Goal: Navigation & Orientation: Find specific page/section

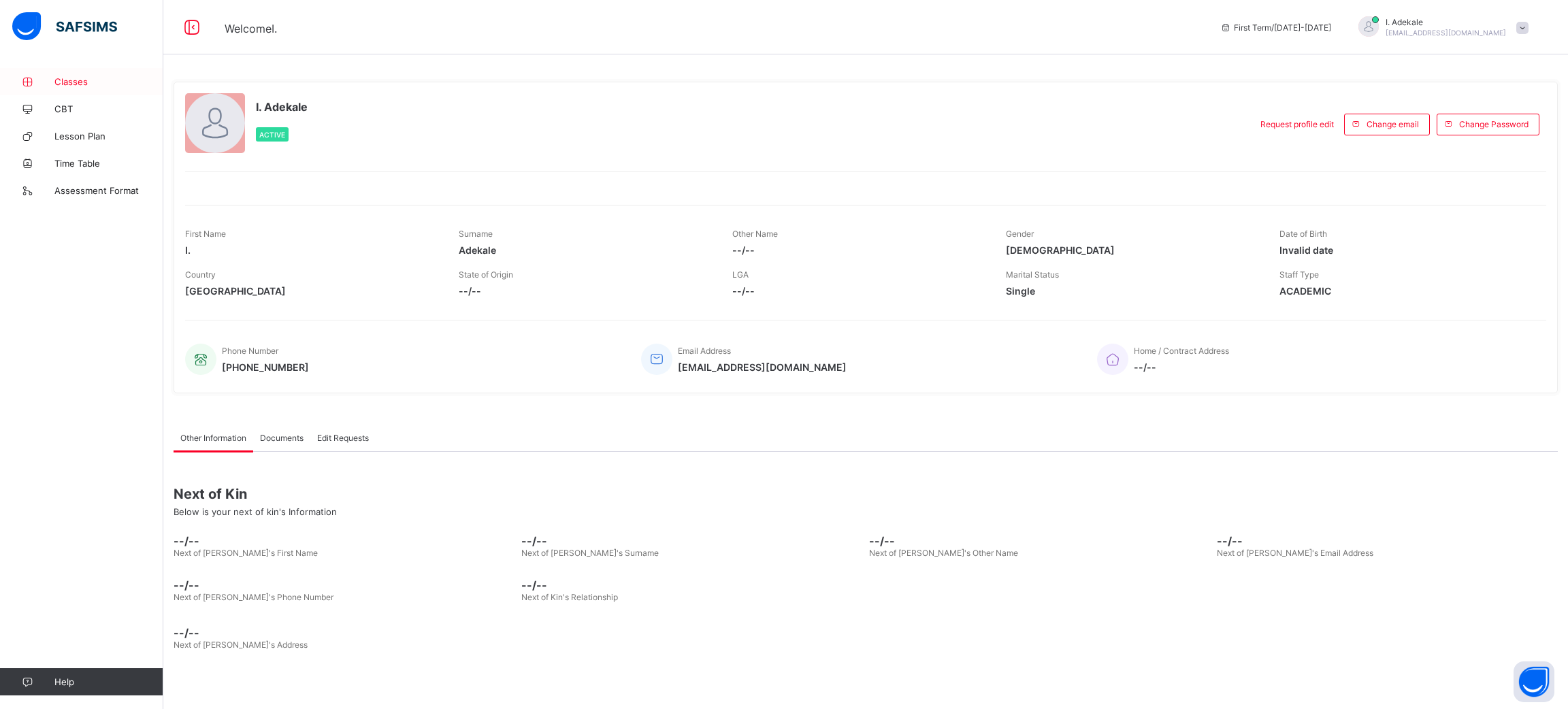
click at [81, 78] on span "Classes" at bounding box center [108, 81] width 109 height 11
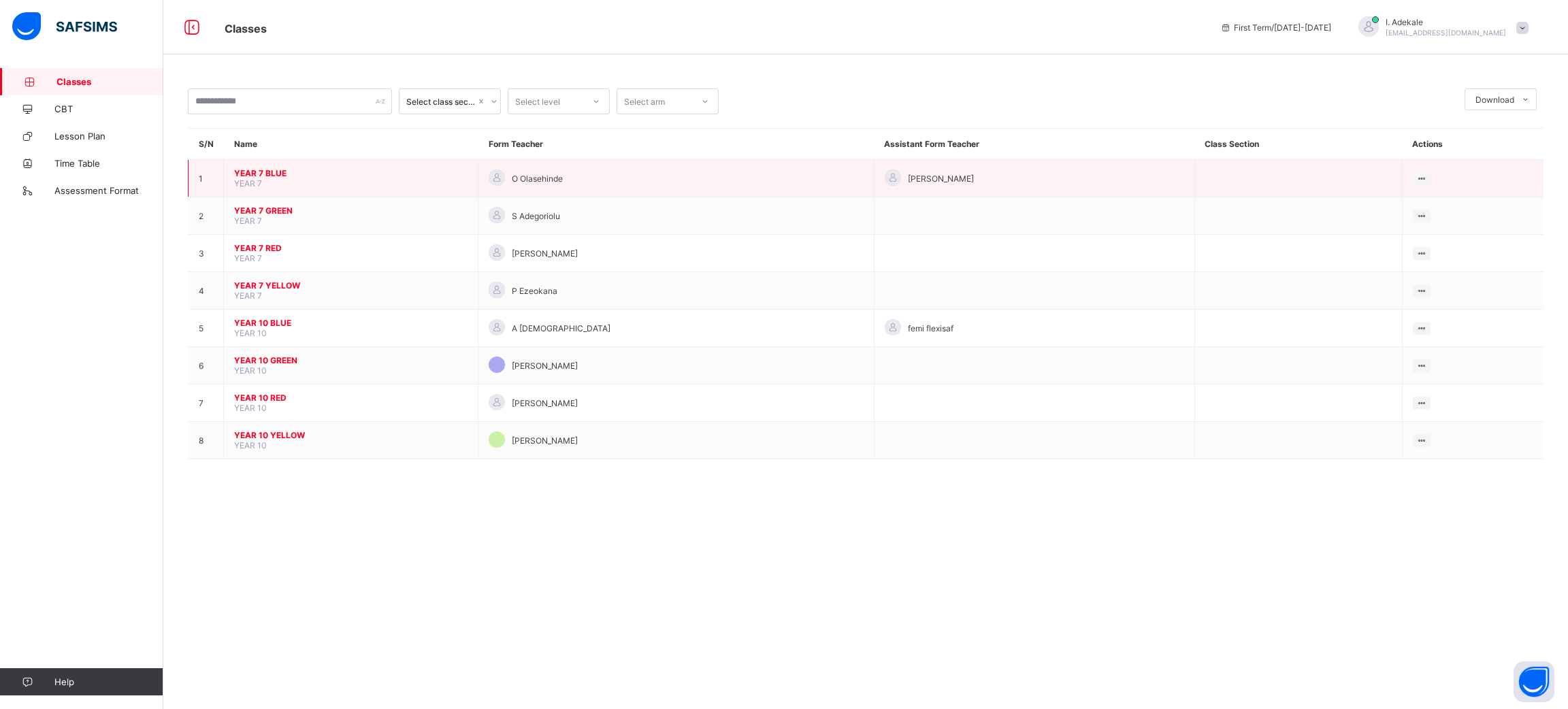
click at [271, 170] on span "YEAR 7 BLUE" at bounding box center [350, 173] width 233 height 10
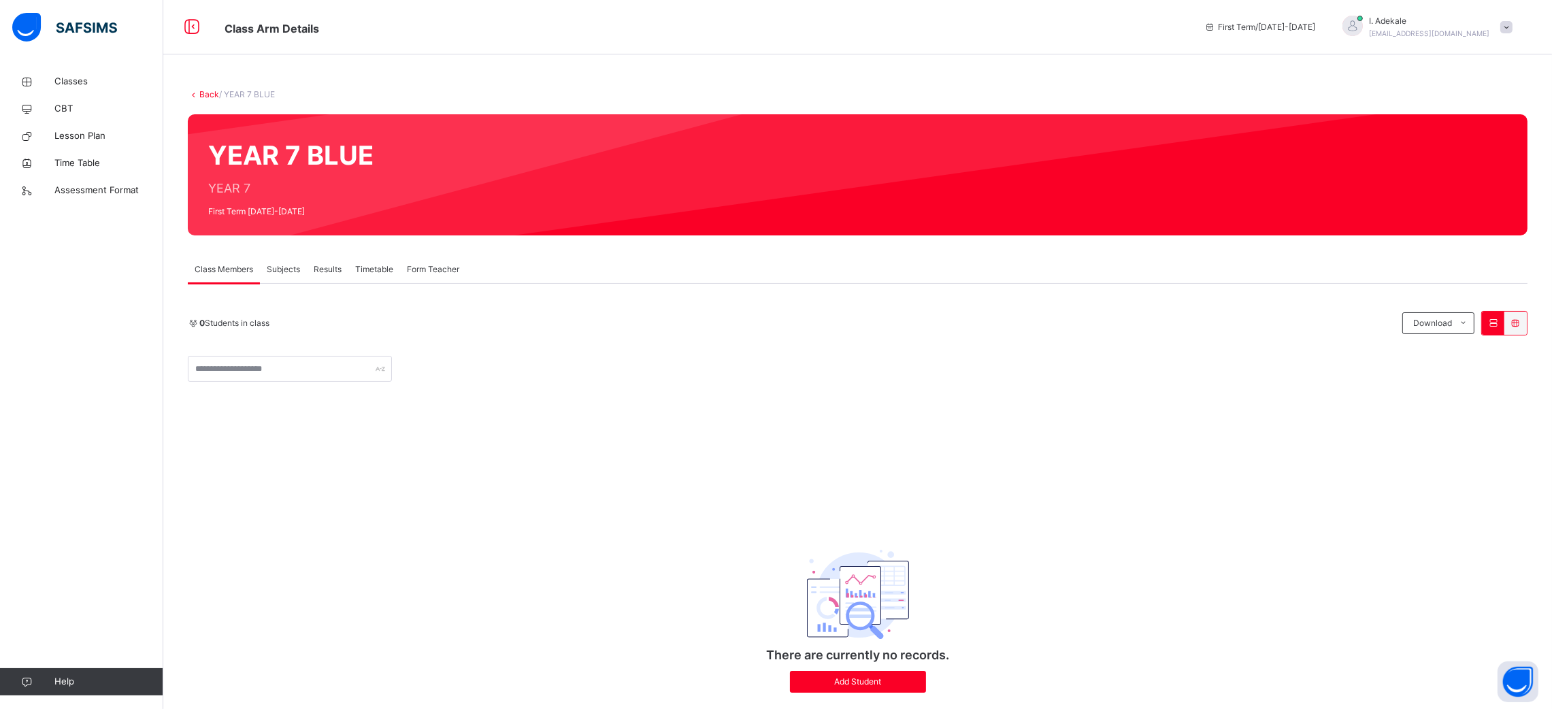
click at [293, 269] on span "Subjects" at bounding box center [283, 269] width 33 height 12
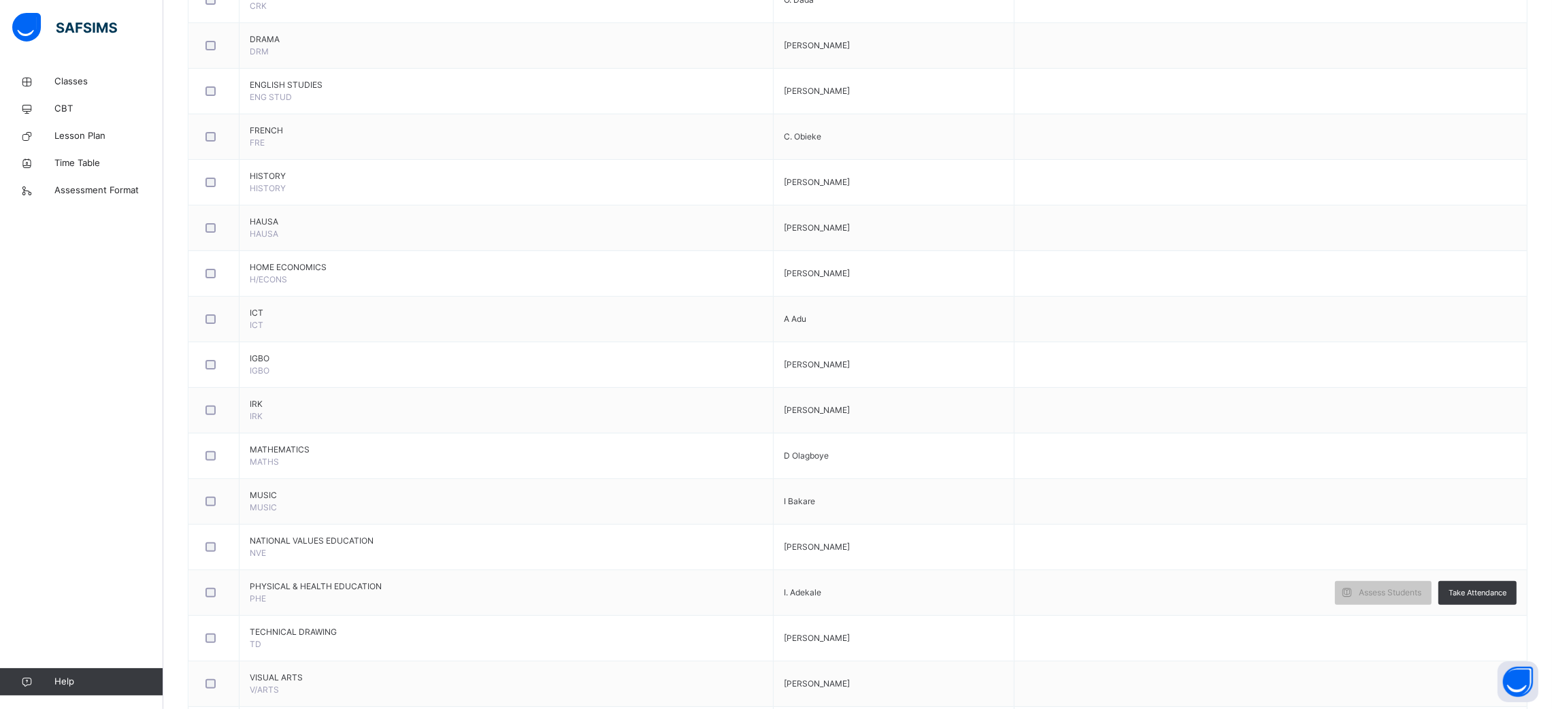
scroll to position [675, 0]
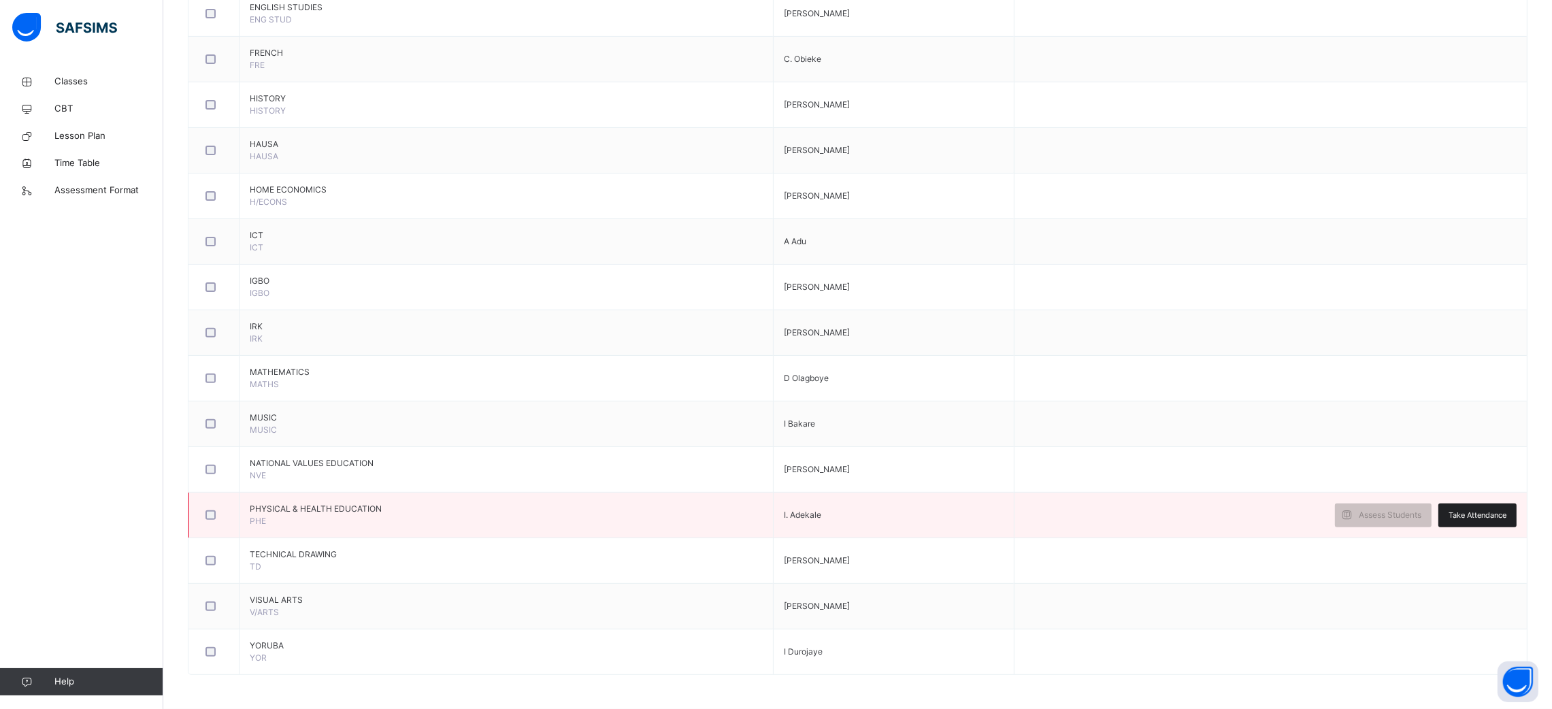
click at [1497, 514] on span "Take Attendance" at bounding box center [1478, 516] width 58 height 12
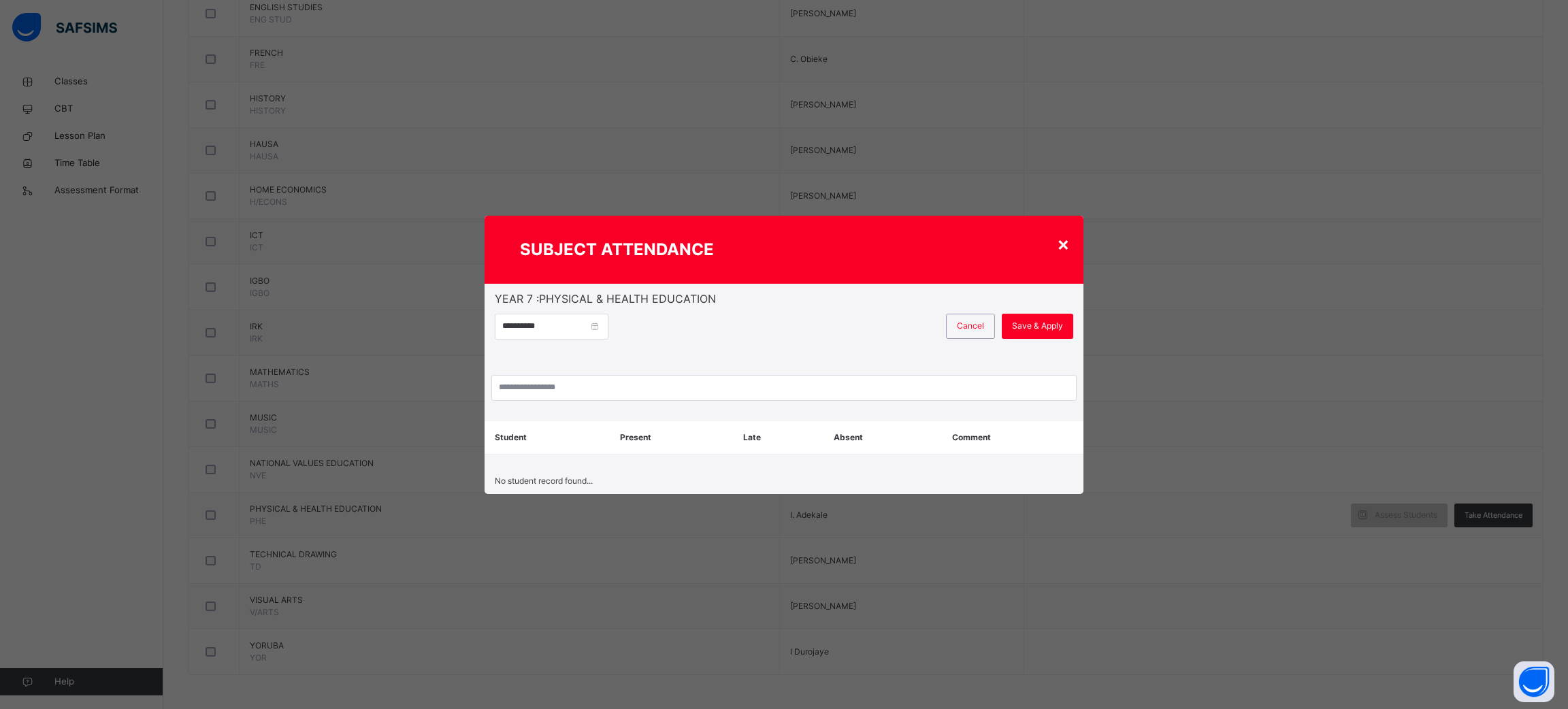
click at [1476, 81] on div "**********" at bounding box center [784, 354] width 1568 height 709
click at [1057, 241] on div "×" at bounding box center [1063, 243] width 13 height 29
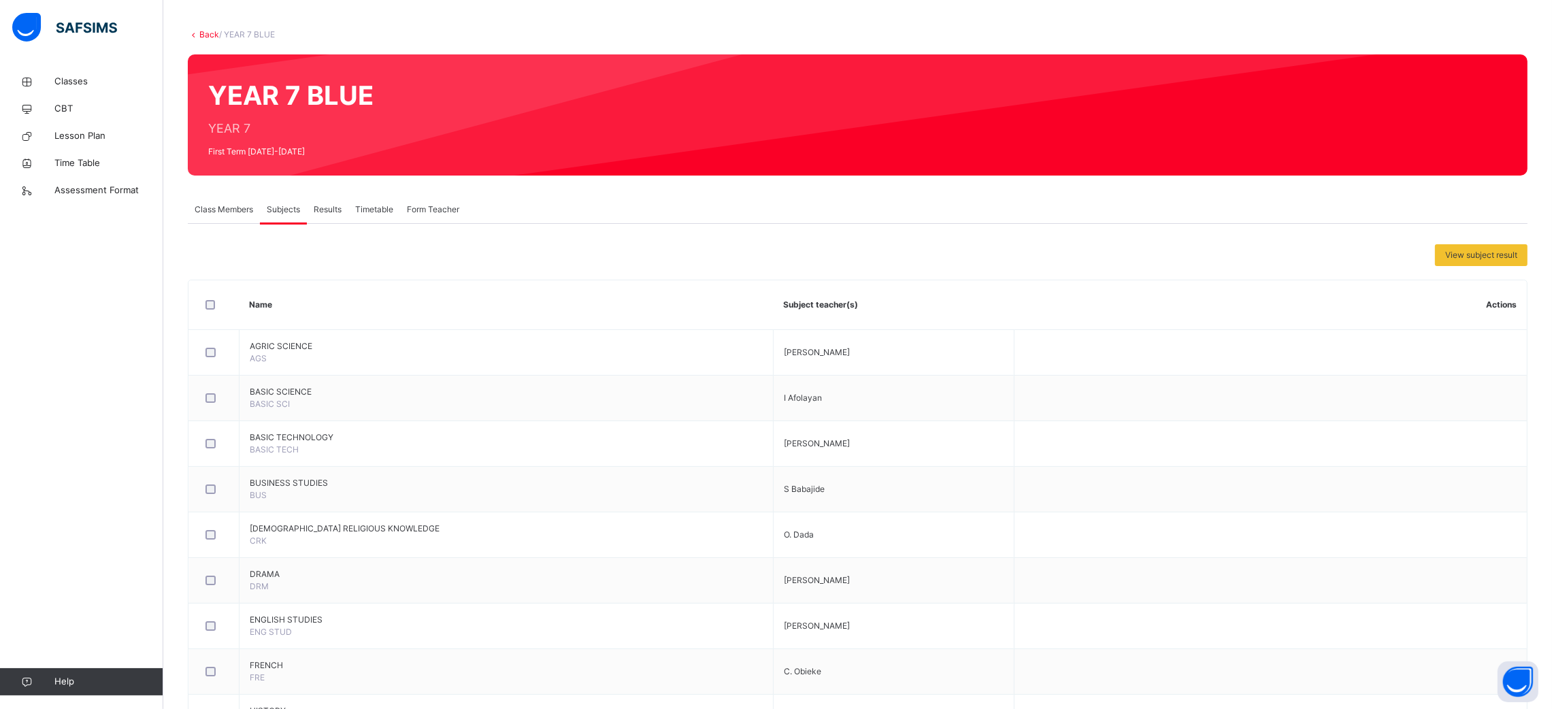
scroll to position [0, 0]
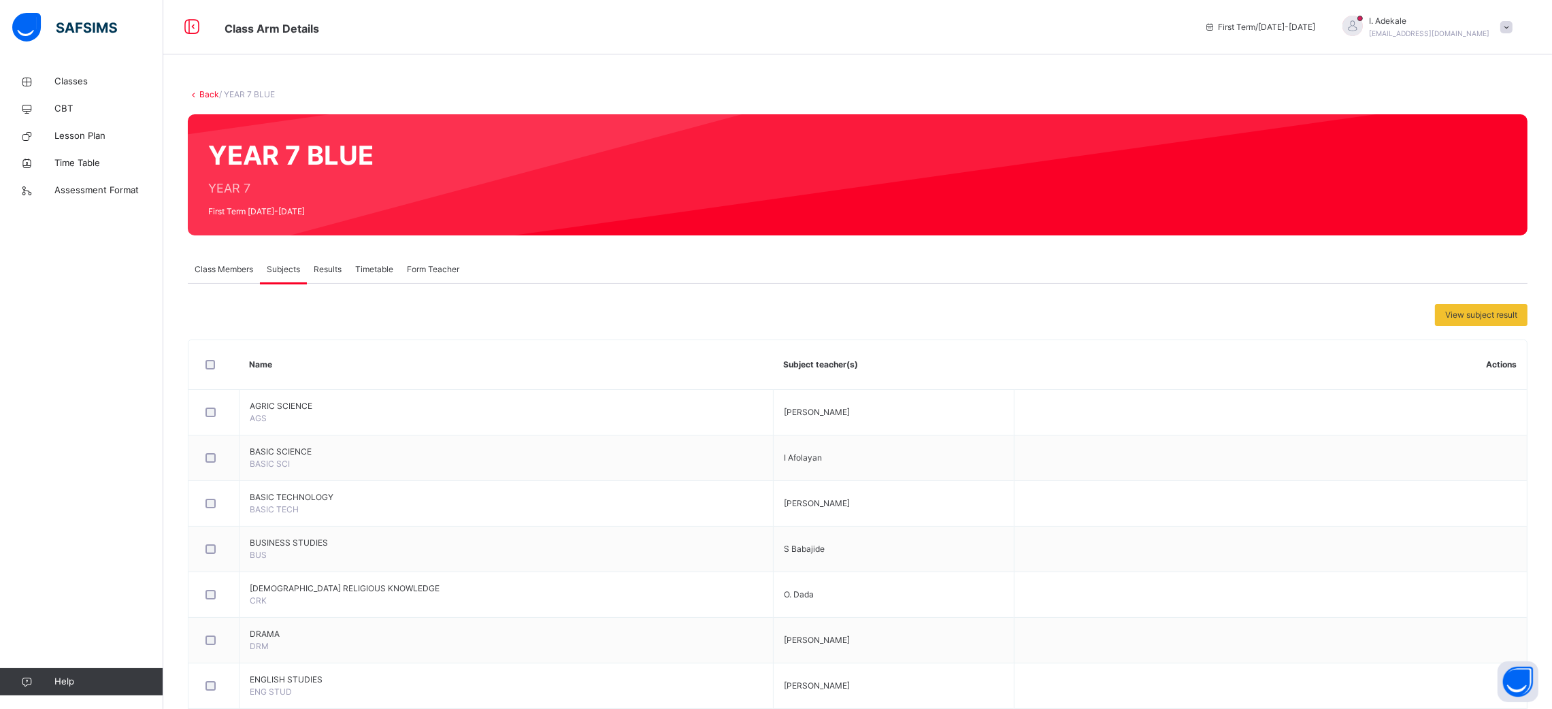
click at [210, 94] on link "Back" at bounding box center [209, 94] width 20 height 10
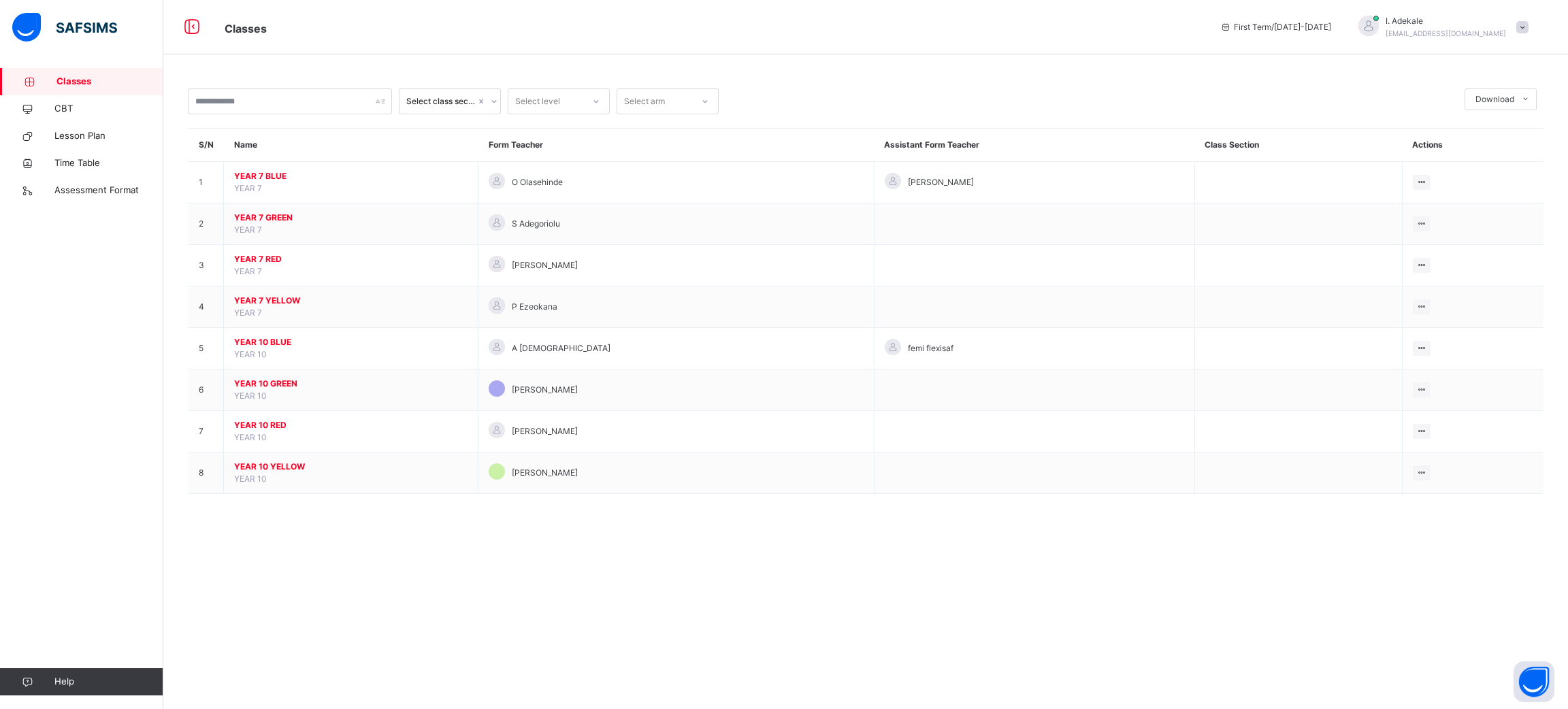
click at [1304, 22] on span "First Term / [DATE]-[DATE]" at bounding box center [1275, 27] width 111 height 12
click at [1230, 27] on icon at bounding box center [1226, 27] width 12 height 10
click at [1260, 27] on span "First Term / [DATE]-[DATE]" at bounding box center [1275, 27] width 111 height 12
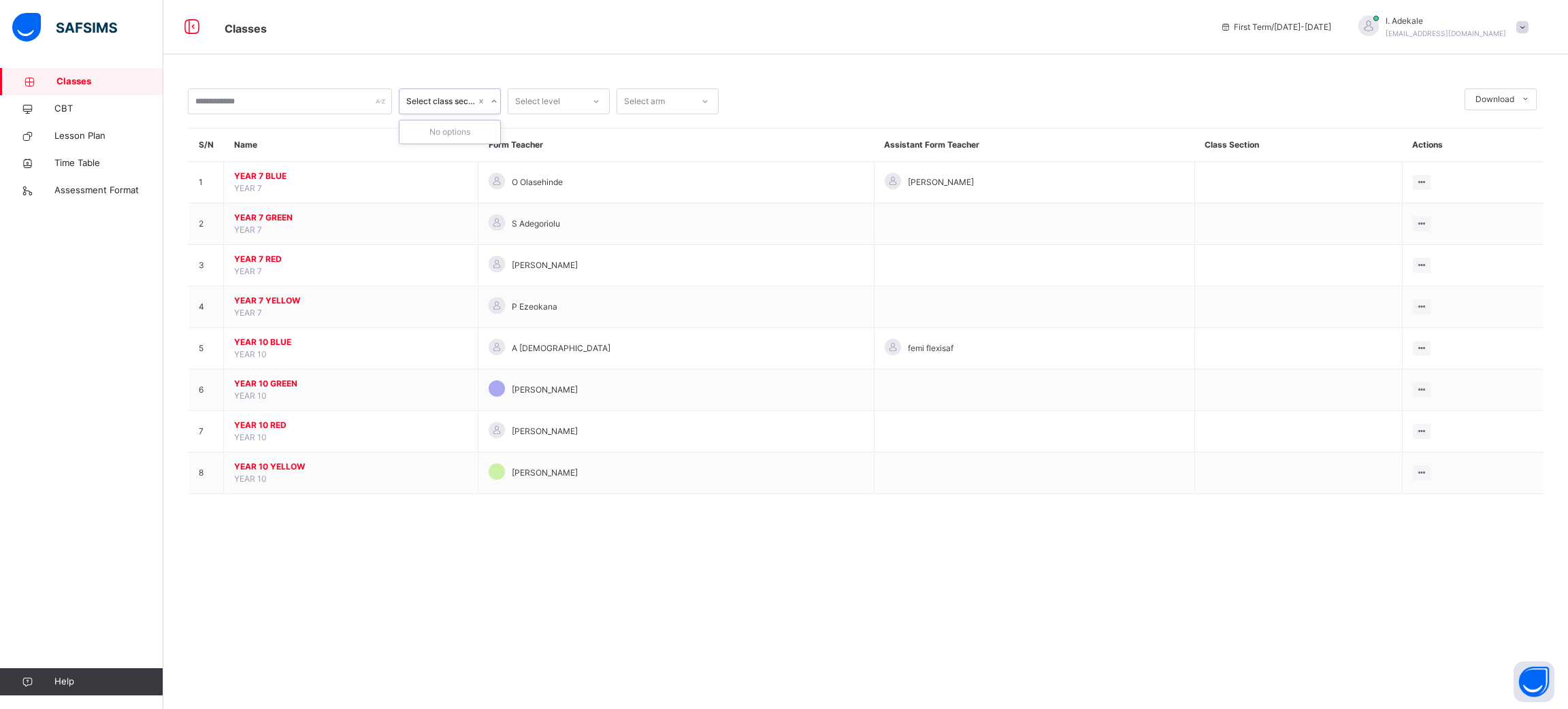
click at [497, 104] on icon at bounding box center [494, 102] width 8 height 14
click at [708, 99] on div at bounding box center [704, 101] width 23 height 22
click at [593, 105] on icon at bounding box center [596, 102] width 8 height 14
click at [487, 108] on div at bounding box center [493, 101] width 13 height 22
click at [341, 110] on input "text" at bounding box center [290, 101] width 204 height 26
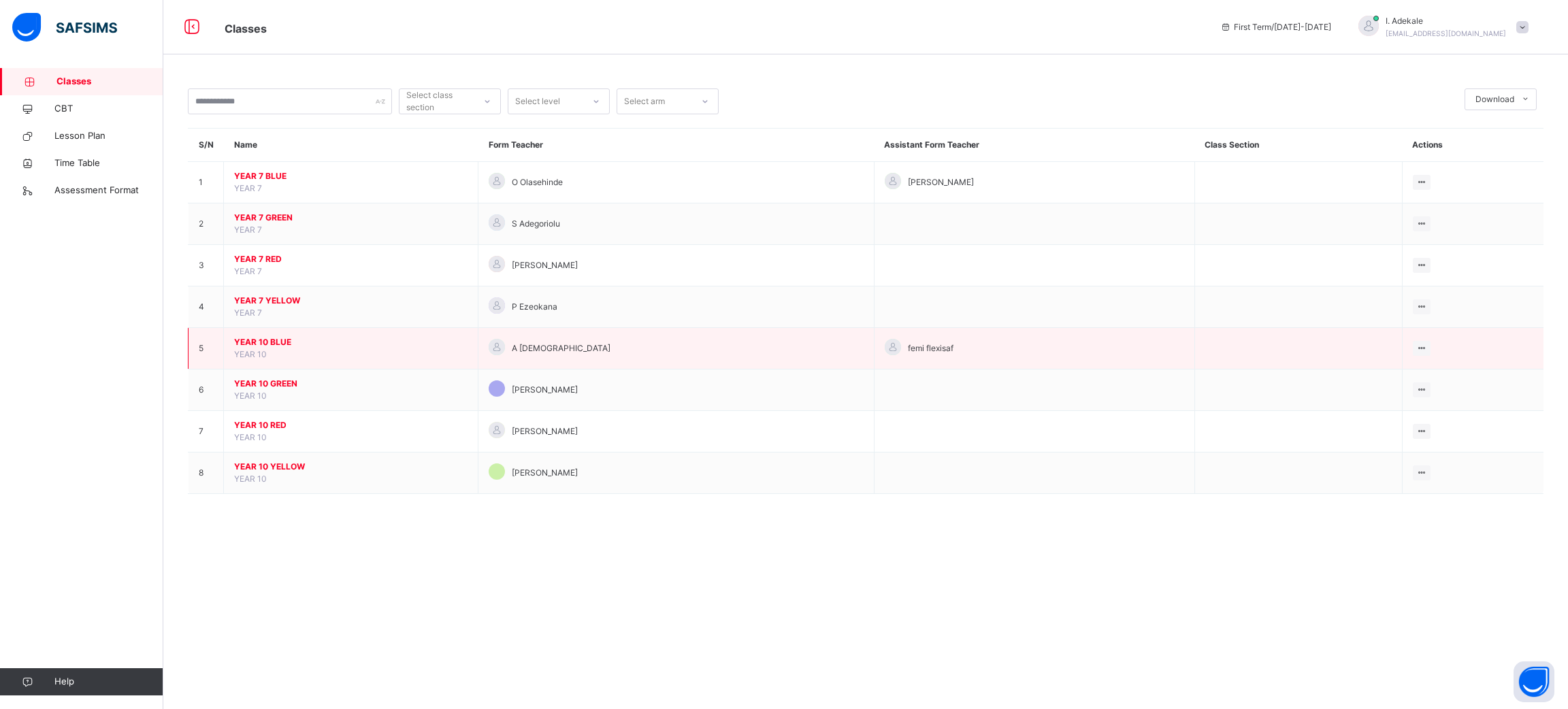
click at [265, 339] on span "YEAR 10 BLUE" at bounding box center [350, 342] width 233 height 12
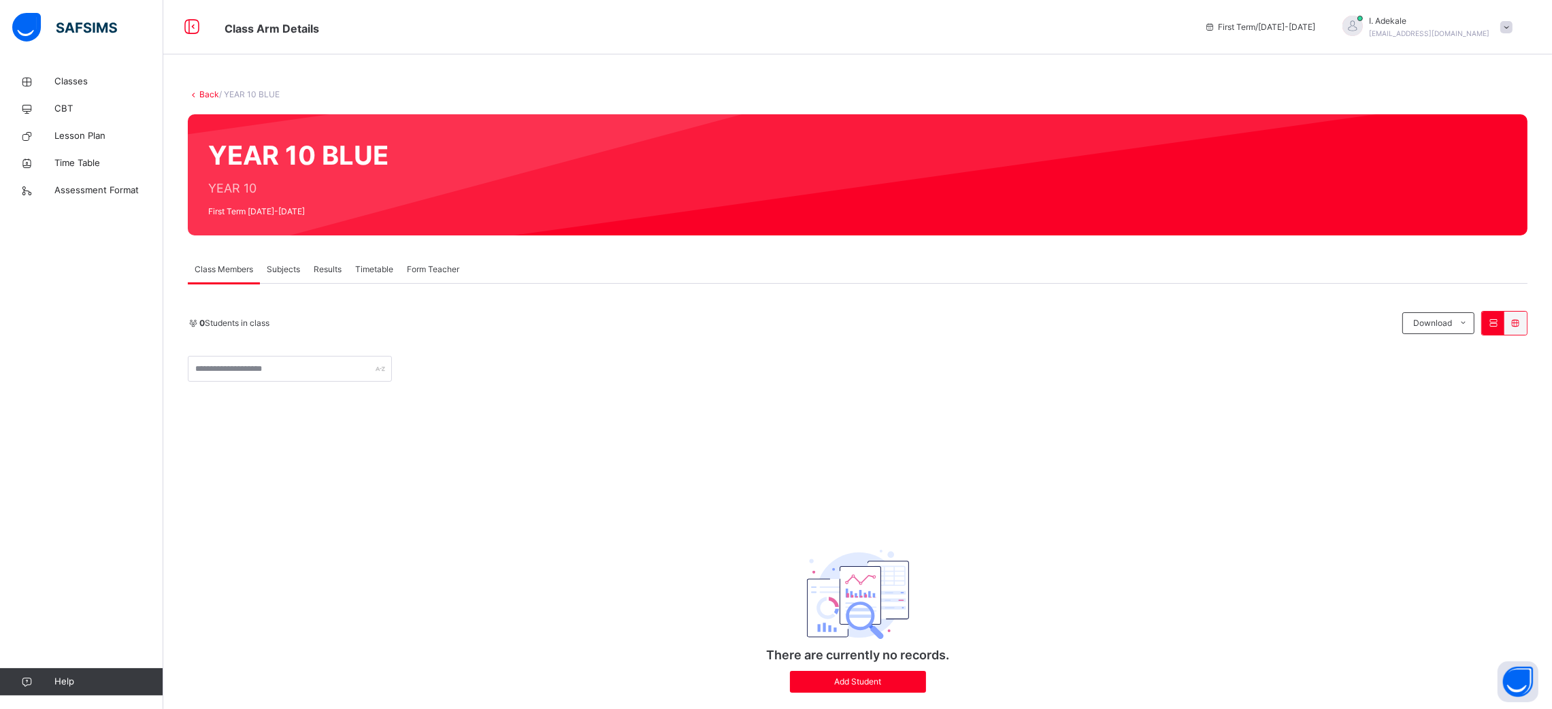
click at [1315, 24] on span "First Term / [DATE]-[DATE]" at bounding box center [1259, 27] width 111 height 12
click at [246, 93] on span "/ YEAR 10 BLUE" at bounding box center [249, 94] width 61 height 10
click at [195, 27] on icon at bounding box center [191, 27] width 23 height 24
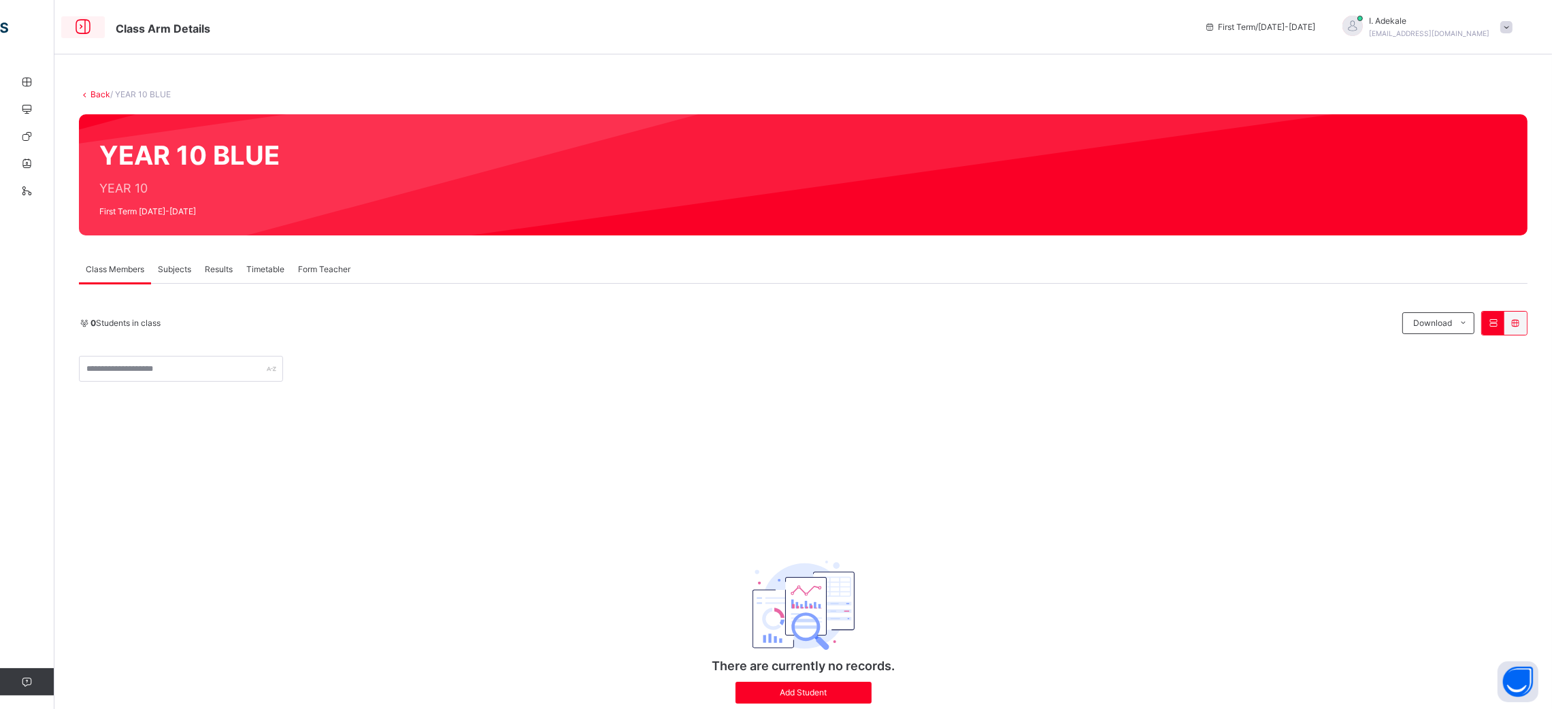
click at [69, 30] on div at bounding box center [83, 27] width 44 height 22
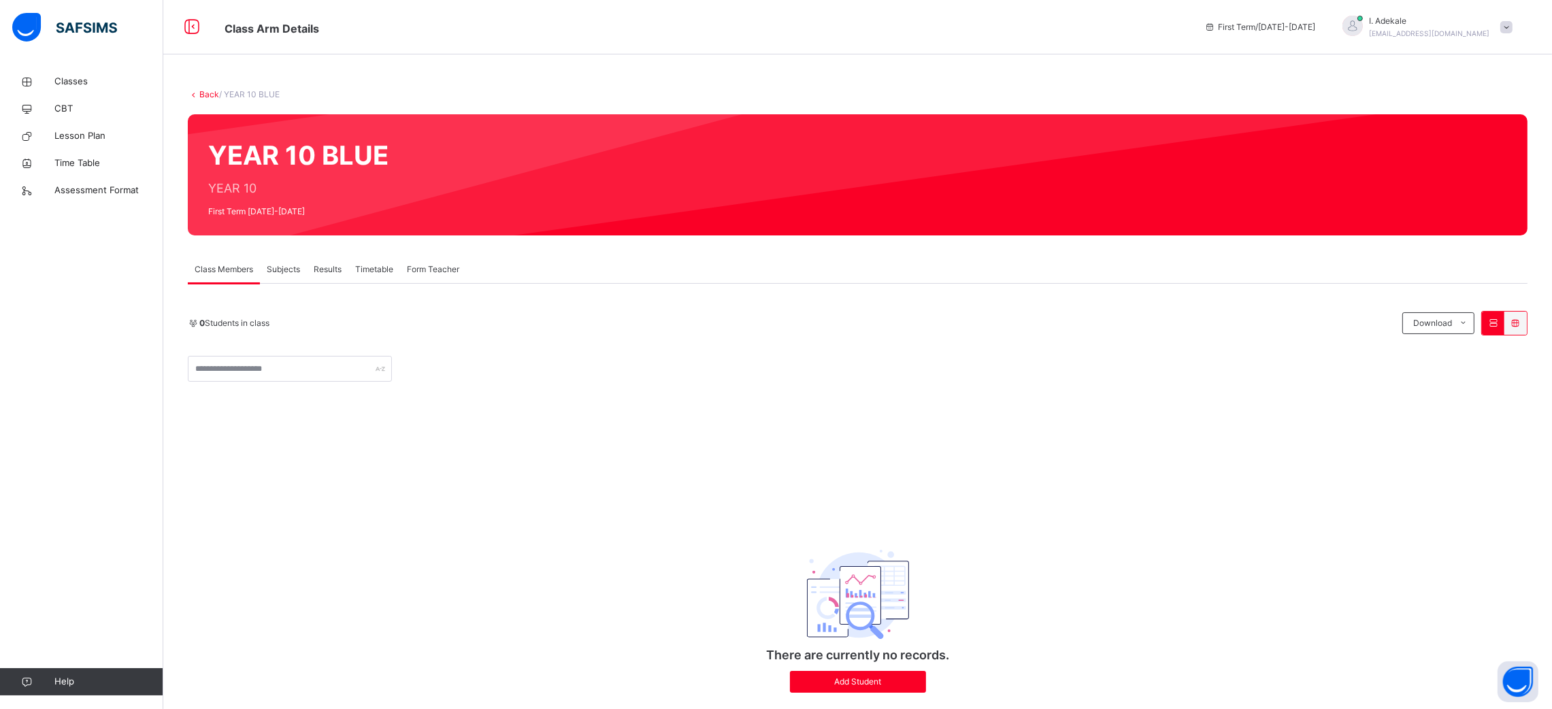
click at [331, 269] on span "Results" at bounding box center [328, 269] width 28 height 12
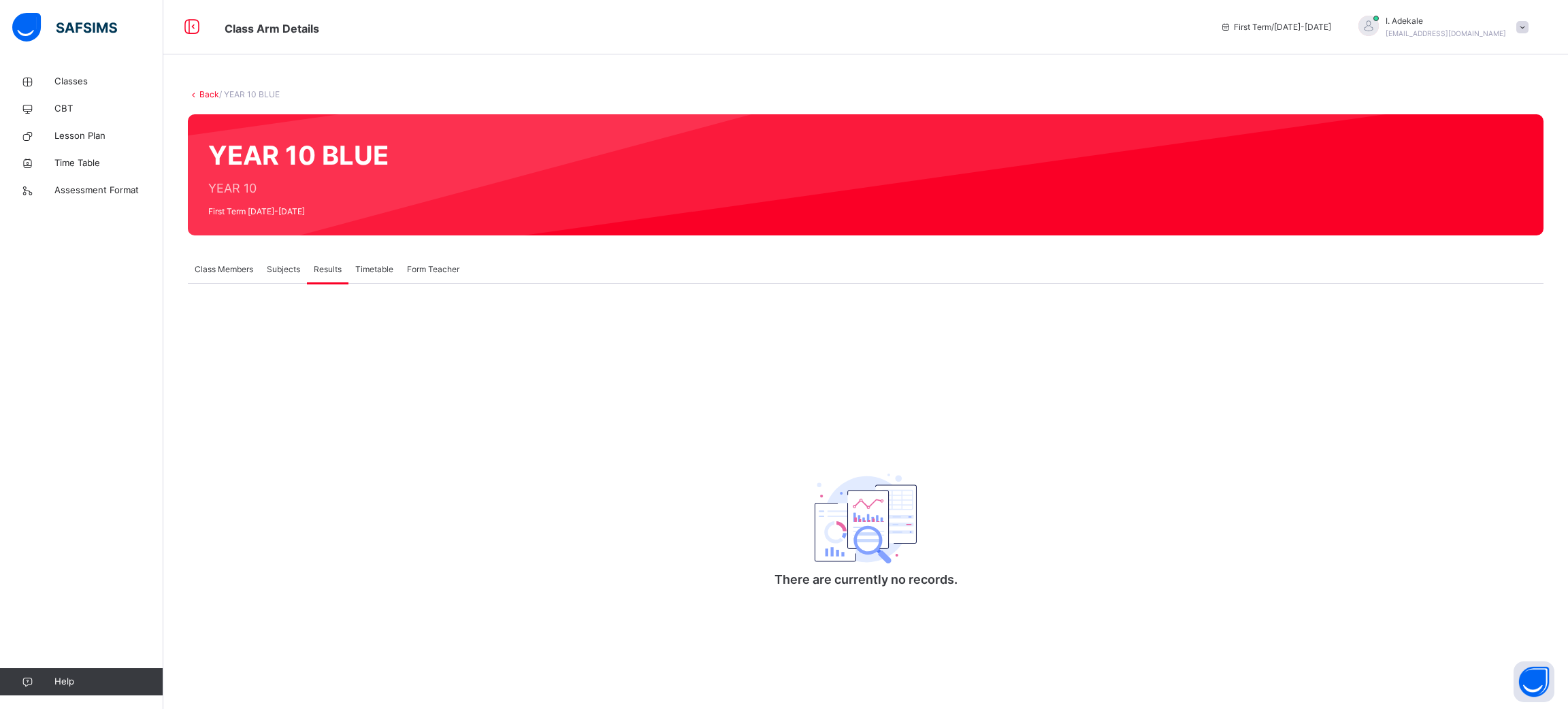
click at [365, 267] on span "Timetable" at bounding box center [374, 269] width 38 height 12
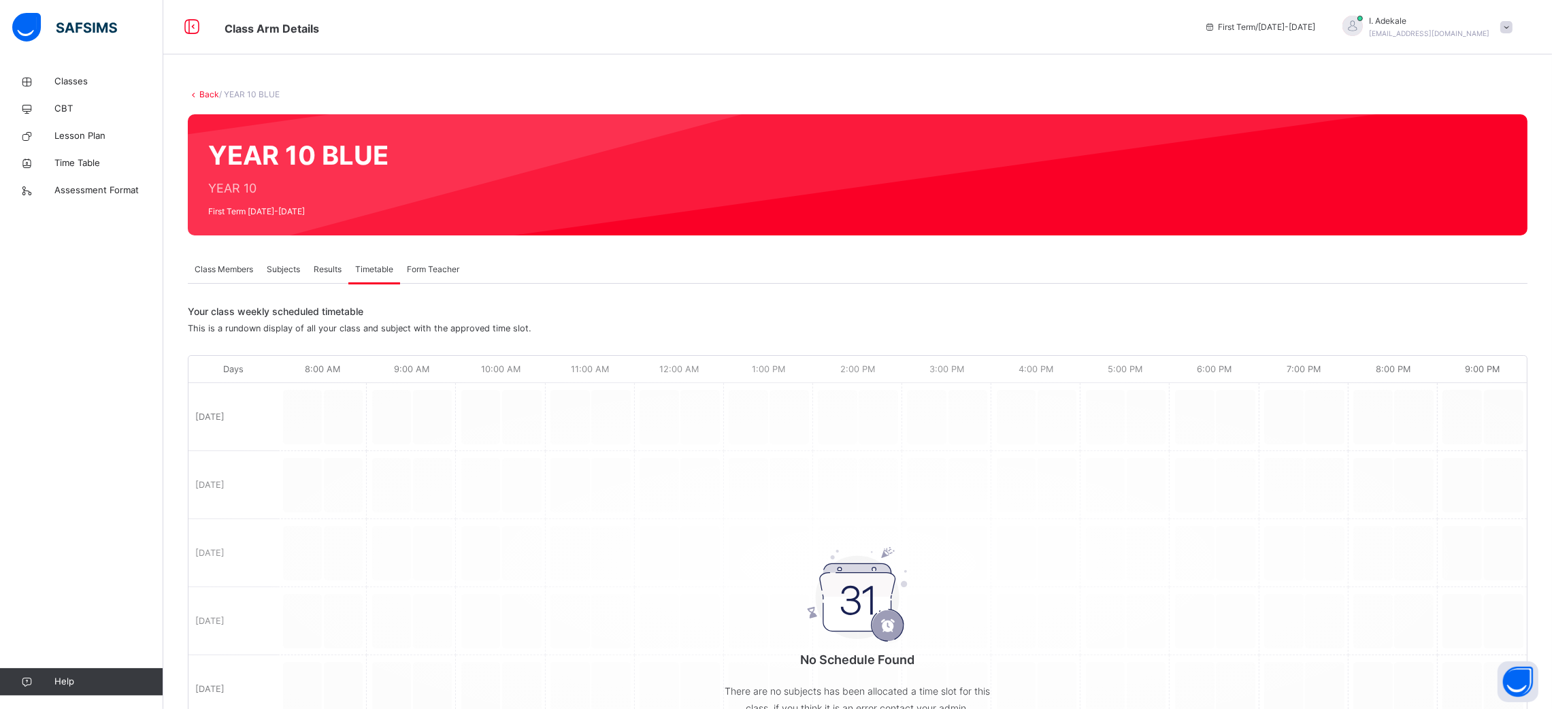
click at [238, 271] on span "Class Members" at bounding box center [224, 269] width 59 height 12
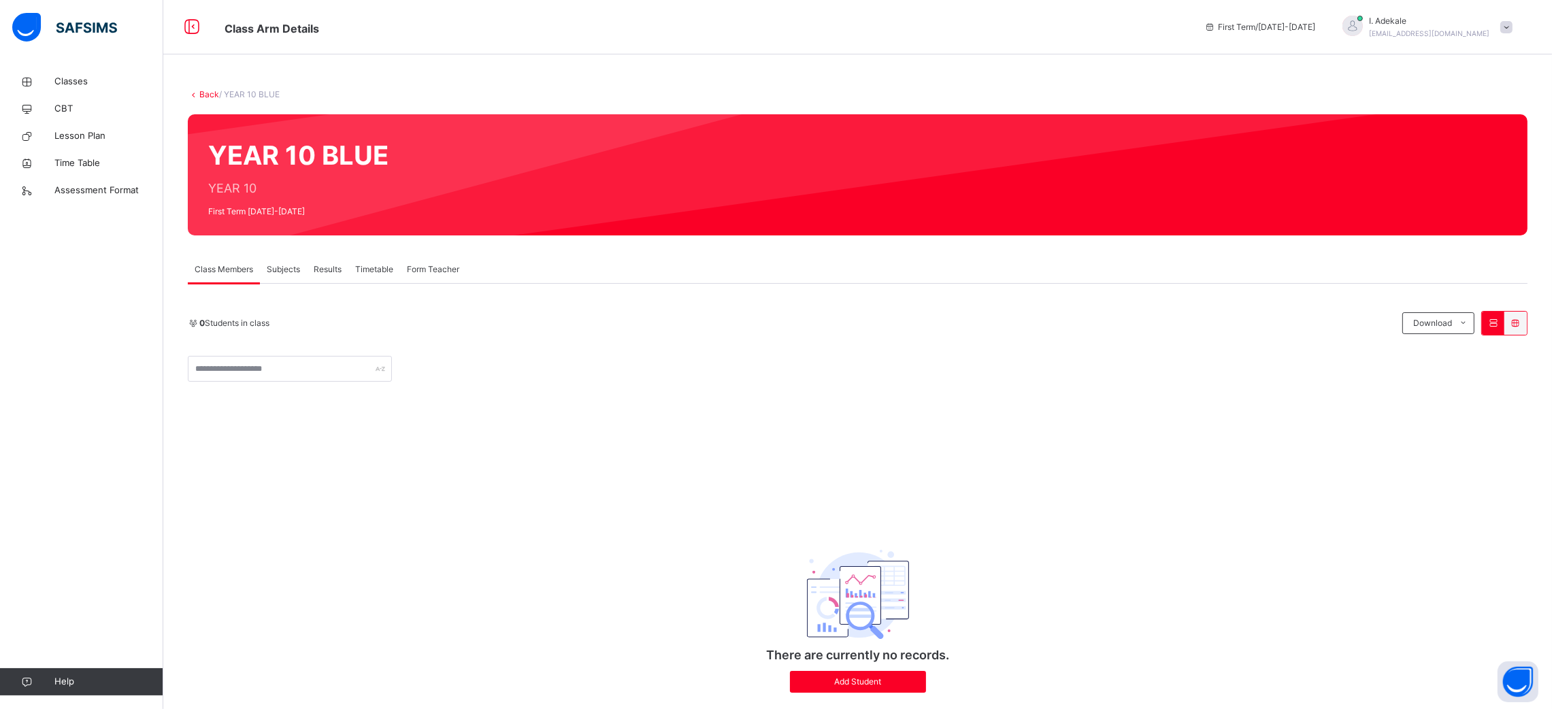
click at [288, 261] on div "Subjects" at bounding box center [283, 269] width 47 height 27
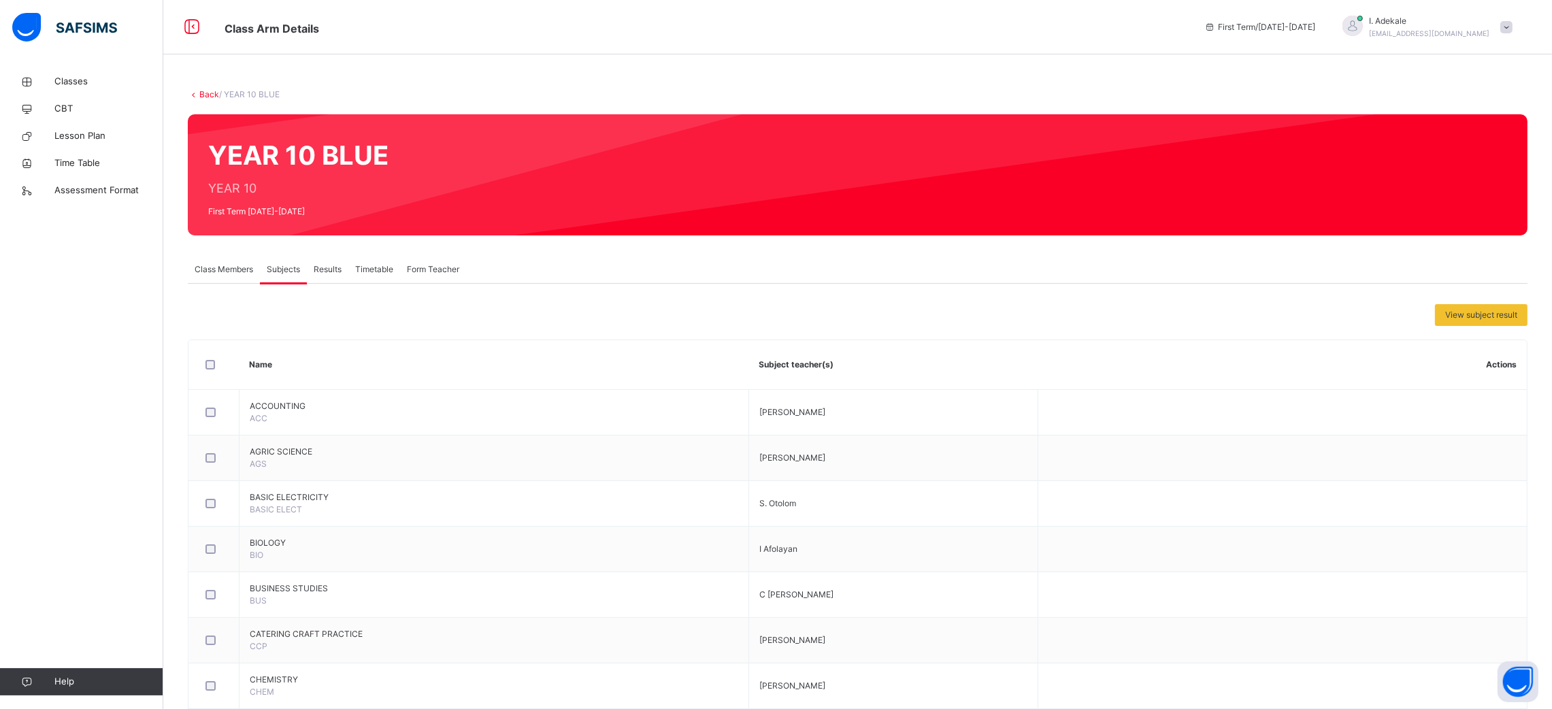
click at [1299, 32] on span "First Term / [DATE]-[DATE]" at bounding box center [1259, 27] width 111 height 12
click at [1287, 27] on span "First Term / [DATE]-[DATE]" at bounding box center [1259, 27] width 111 height 12
click at [1513, 30] on span at bounding box center [1506, 27] width 12 height 12
click at [1291, 26] on span "First Term / [DATE]-[DATE]" at bounding box center [1259, 27] width 111 height 12
click at [1216, 26] on icon at bounding box center [1210, 27] width 12 height 10
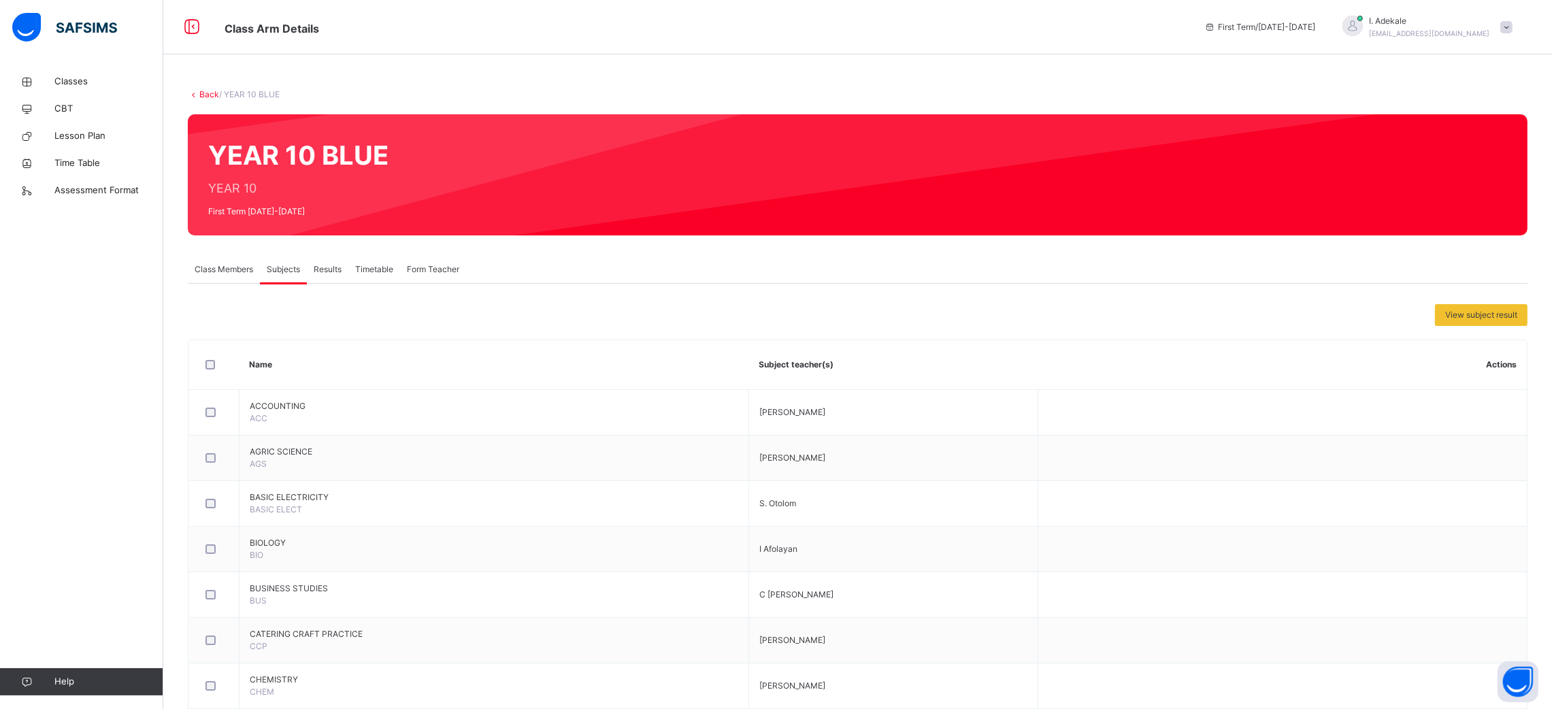
drag, startPoint x: 1230, startPoint y: 26, endPoint x: 456, endPoint y: 80, distance: 775.6
click at [198, 30] on icon at bounding box center [191, 27] width 23 height 24
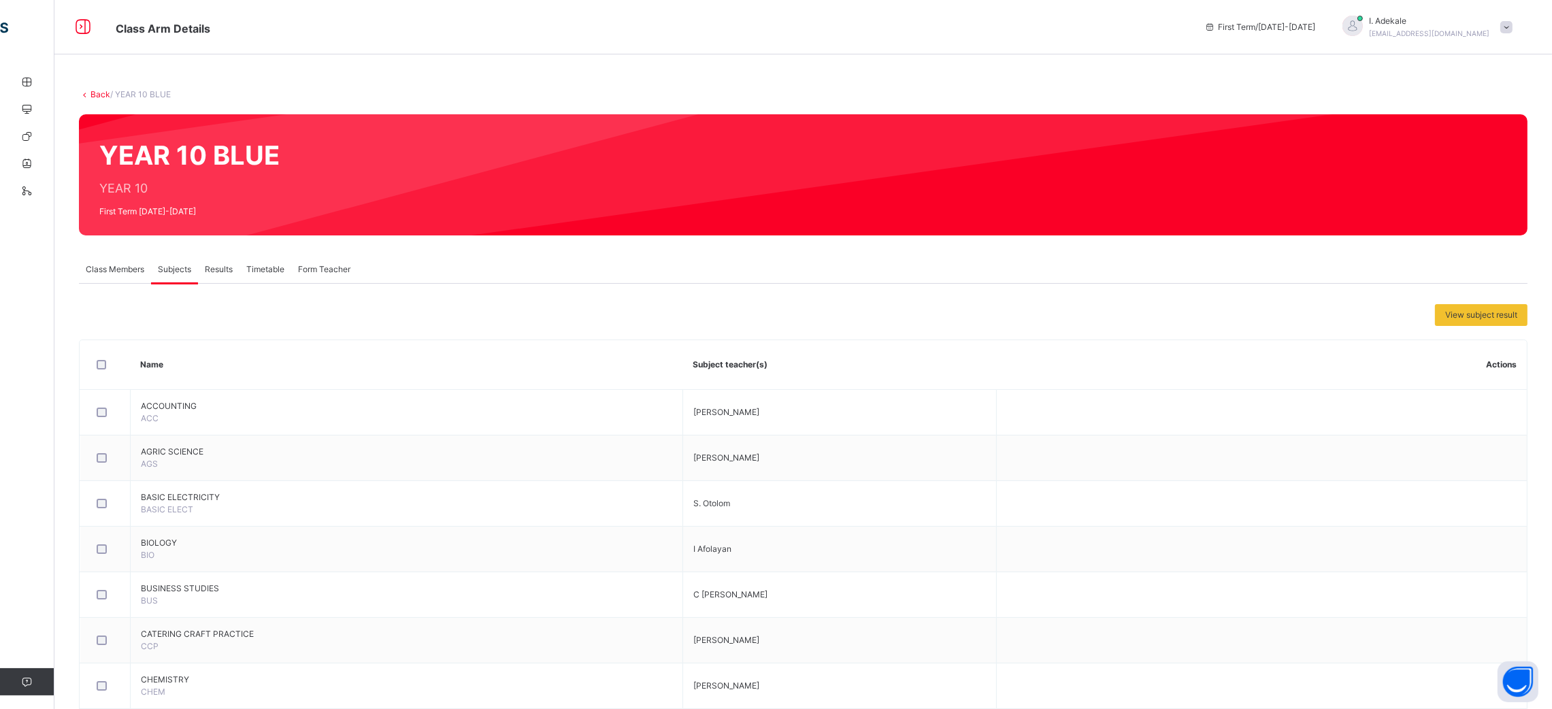
click at [198, 30] on span "Class Arm Details" at bounding box center [163, 29] width 95 height 14
